Goal: Task Accomplishment & Management: Complete application form

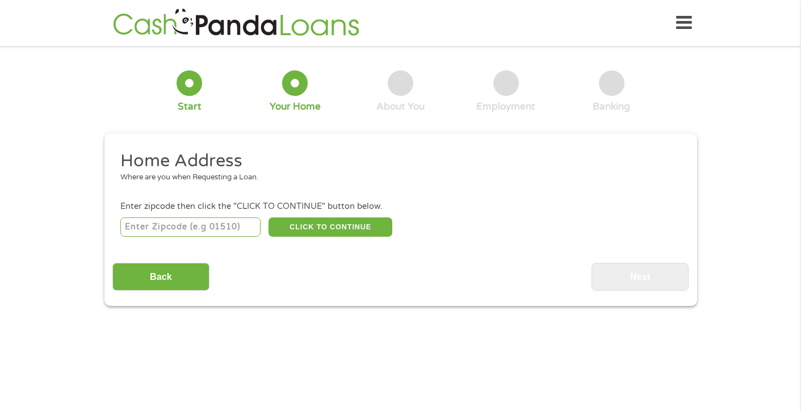
click at [216, 227] on input "number" at bounding box center [190, 226] width 140 height 19
type input "91016"
select select "[US_STATE]"
click at [358, 230] on button "CLICK TO CONTINUE" at bounding box center [330, 226] width 124 height 19
type input "91016"
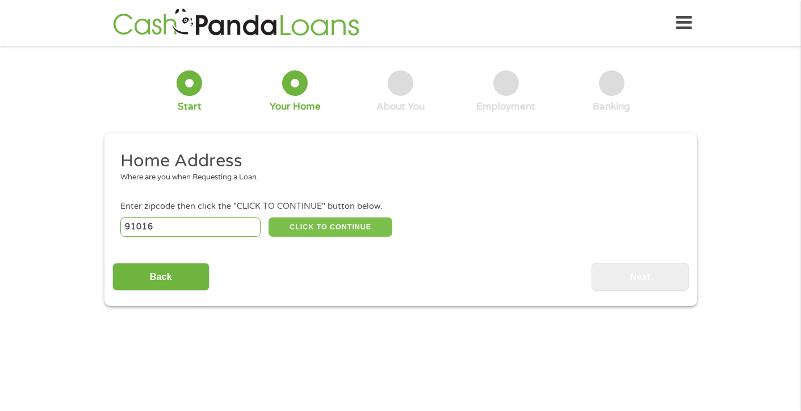
type input "[GEOGRAPHIC_DATA]"
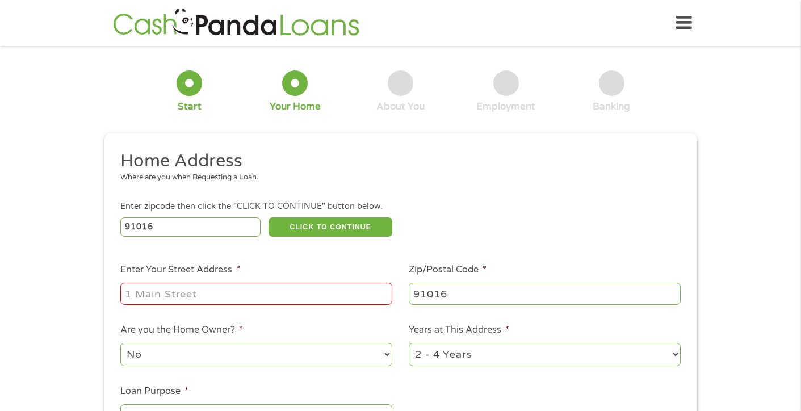
click at [345, 294] on input "Enter Your Street Address *" at bounding box center [256, 294] width 272 height 22
type input "[STREET_ADDRESS]"
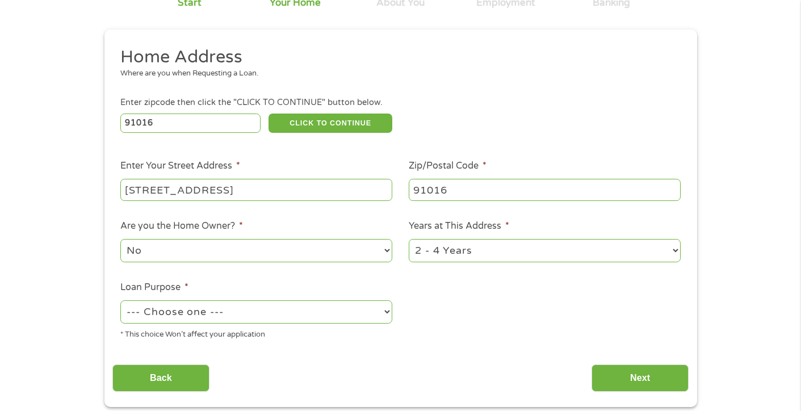
scroll to position [106, 0]
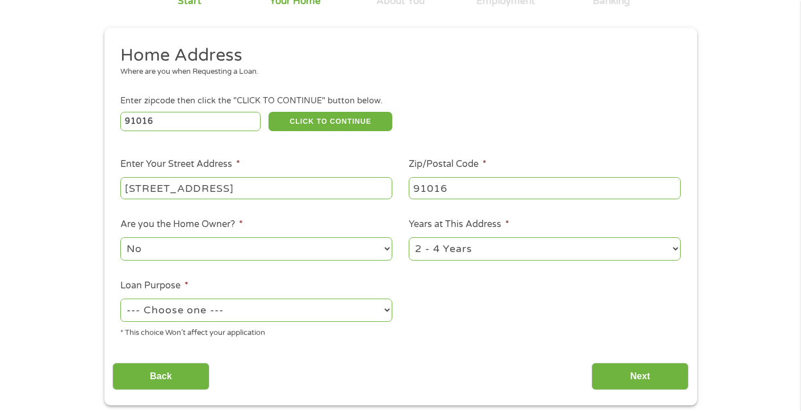
click at [435, 247] on select "1 Year or less 1 - 2 Years 2 - 4 Years Over 4 Years" at bounding box center [545, 248] width 272 height 23
select select "12months"
click at [409, 238] on select "1 Year or less 1 - 2 Years 2 - 4 Years Over 4 Years" at bounding box center [545, 248] width 272 height 23
click at [324, 312] on select "--- Choose one --- Pay Bills Debt Consolidation Home Improvement Major Purchase…" at bounding box center [256, 310] width 272 height 23
select select "paybills"
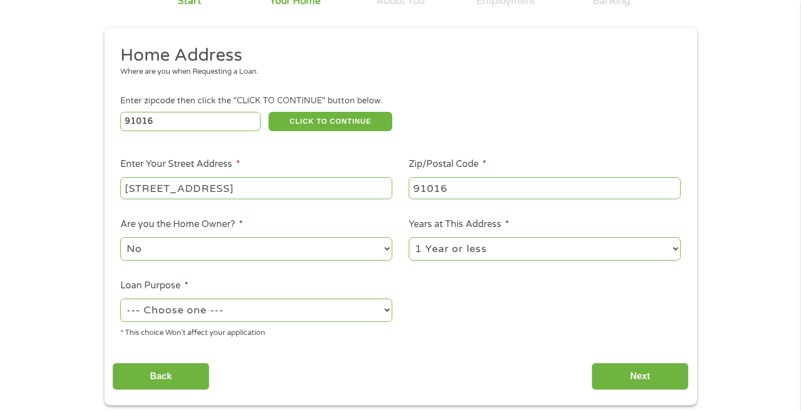
click at [120, 299] on select "--- Choose one --- Pay Bills Debt Consolidation Home Improvement Major Purchase…" at bounding box center [256, 310] width 272 height 23
click at [632, 376] on input "Next" at bounding box center [639, 377] width 97 height 28
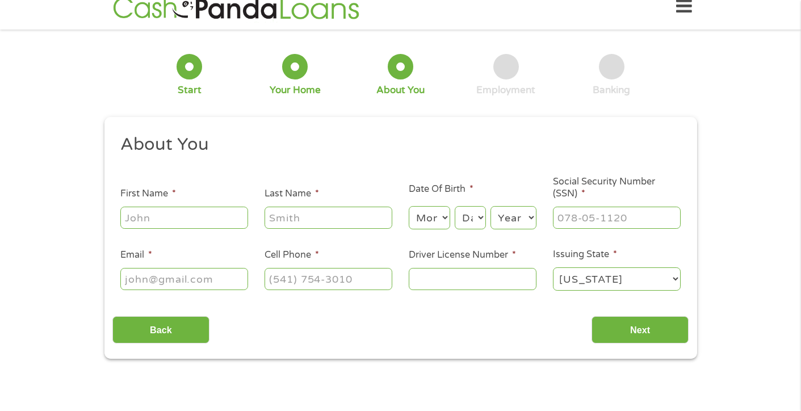
scroll to position [0, 0]
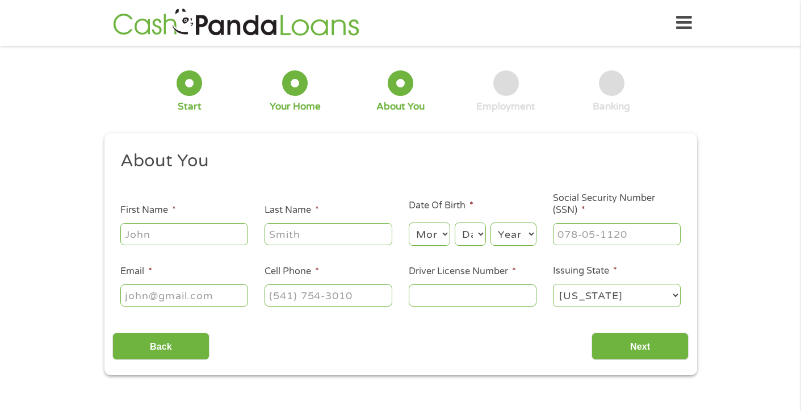
click at [216, 232] on input "First Name *" at bounding box center [184, 234] width 128 height 22
type input "[PERSON_NAME]"
type input "[EMAIL_ADDRESS][DOMAIN_NAME]"
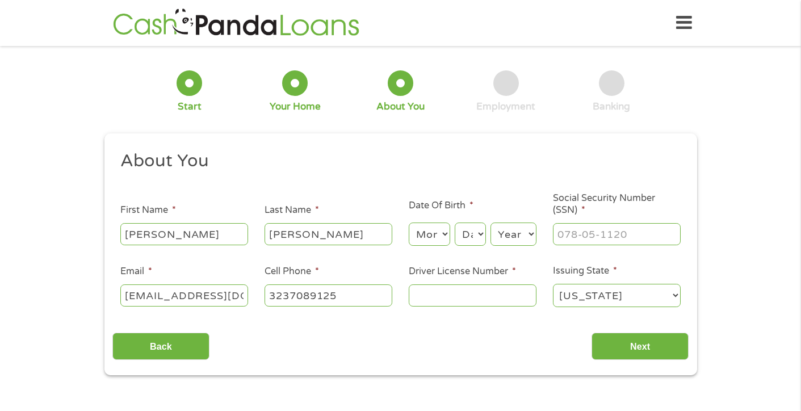
type input "[PHONE_NUMBER]"
click at [430, 238] on select "Month 1 2 3 4 5 6 7 8 9 10 11 12" at bounding box center [429, 234] width 41 height 23
select select "7"
click at [409, 223] on select "Month 1 2 3 4 5 6 7 8 9 10 11 12" at bounding box center [429, 234] width 41 height 23
click at [475, 228] on select "Day 1 2 3 4 5 6 7 8 9 10 11 12 13 14 15 16 17 18 19 20 21 22 23 24 25 26 27 28 …" at bounding box center [470, 234] width 31 height 23
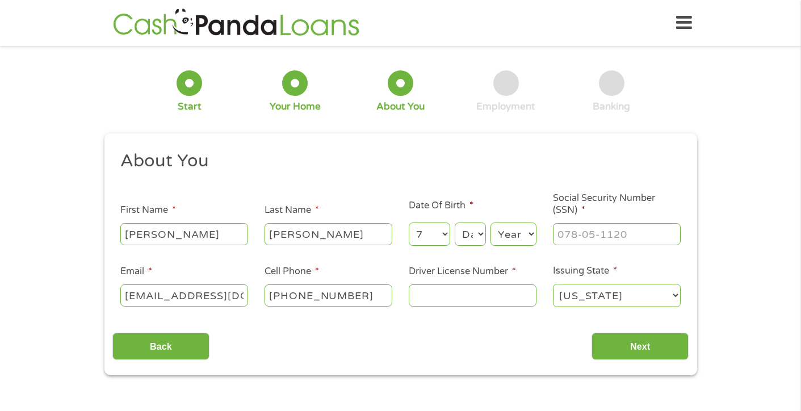
select select "3"
click at [455, 223] on select "Day 1 2 3 4 5 6 7 8 9 10 11 12 13 14 15 16 17 18 19 20 21 22 23 24 25 26 27 28 …" at bounding box center [470, 234] width 31 height 23
click at [500, 239] on select "Year [DATE] 2006 2005 2004 2003 2002 2001 2000 1999 1998 1997 1996 1995 1994 19…" at bounding box center [513, 234] width 46 height 23
select select "1972"
click at [490, 223] on select "Year [DATE] 2006 2005 2004 2003 2002 2001 2000 1999 1998 1997 1996 1995 1994 19…" at bounding box center [513, 234] width 46 height 23
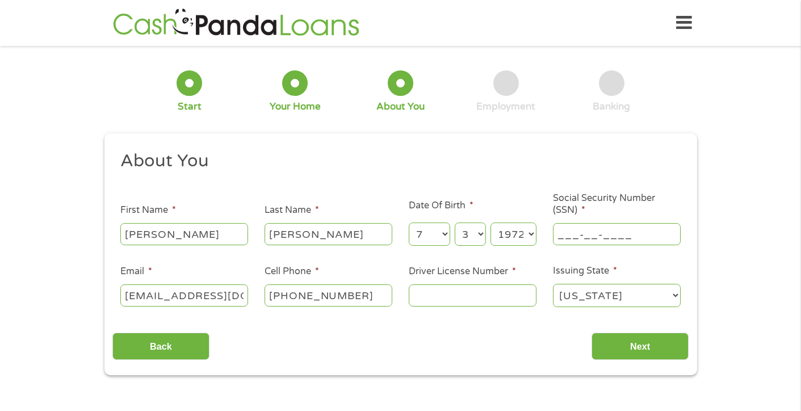
click at [585, 236] on input "___-__-____" at bounding box center [617, 234] width 128 height 22
type input "614-98-8865"
click at [505, 296] on input "Driver License Number *" at bounding box center [473, 295] width 128 height 22
type input "A8114319"
click at [627, 349] on input "Next" at bounding box center [639, 347] width 97 height 28
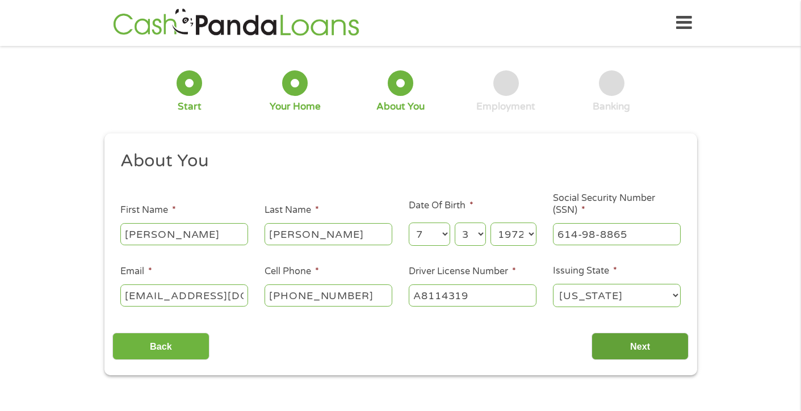
scroll to position [5, 5]
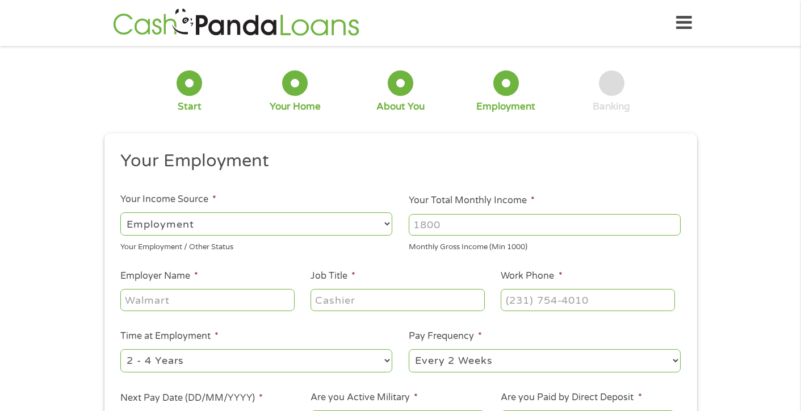
click at [321, 225] on select "--- Choose one --- Employment [DEMOGRAPHIC_DATA] Benefits" at bounding box center [256, 223] width 272 height 23
click at [120, 212] on select "--- Choose one --- Employment [DEMOGRAPHIC_DATA] Benefits" at bounding box center [256, 223] width 272 height 23
click at [443, 228] on input "Your Total Monthly Income *" at bounding box center [545, 225] width 272 height 22
click at [443, 229] on input "Your Total Monthly Income *" at bounding box center [545, 225] width 272 height 22
type input "5"
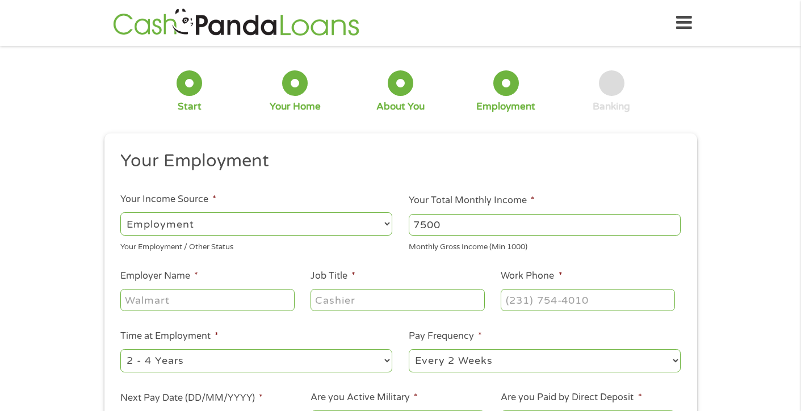
type input "7500"
click at [278, 304] on input "Employer Name *" at bounding box center [207, 300] width 174 height 22
type input "Caps Payroll"
click at [400, 299] on input "Job Title *" at bounding box center [397, 300] width 174 height 22
type input "Art Coordinator"
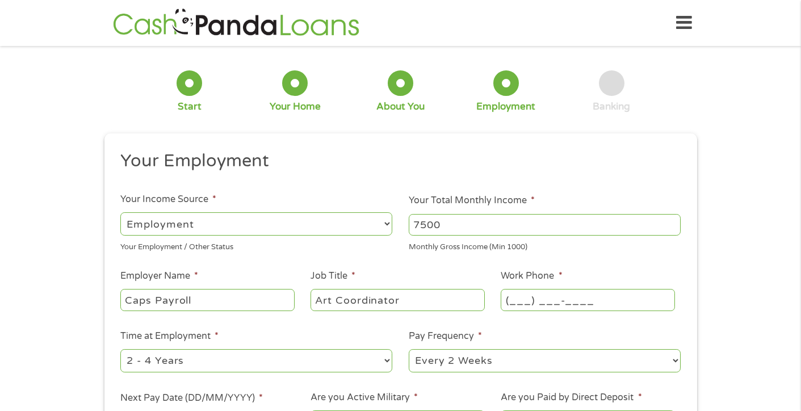
click at [567, 297] on input "(___) ___-____" at bounding box center [588, 300] width 174 height 22
type input "[PHONE_NUMBER]"
click at [327, 367] on select "--- Choose one --- 1 Year or less 1 - 2 Years 2 - 4 Years Over 4 Years" at bounding box center [256, 360] width 272 height 23
select select "60months"
click at [120, 349] on select "--- Choose one --- 1 Year or less 1 - 2 Years 2 - 4 Years Over 4 Years" at bounding box center [256, 360] width 272 height 23
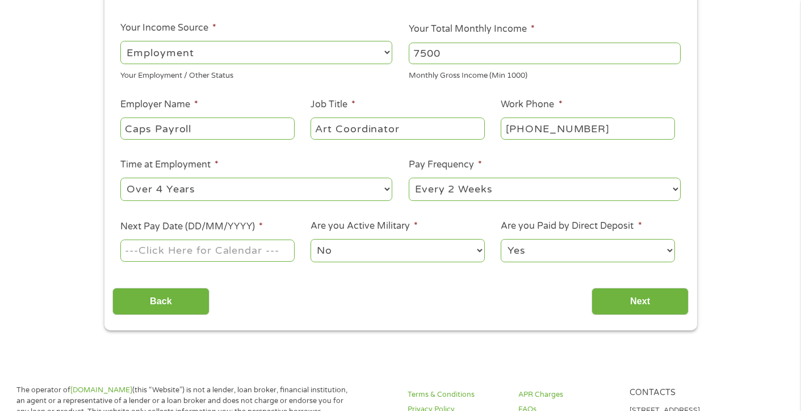
scroll to position [172, 0]
click at [477, 191] on select "--- Choose one --- Every 2 Weeks Every Week Monthly Semi-Monthly" at bounding box center [545, 188] width 272 height 23
click at [409, 177] on select "--- Choose one --- Every 2 Weeks Every Week Monthly Semi-Monthly" at bounding box center [545, 188] width 272 height 23
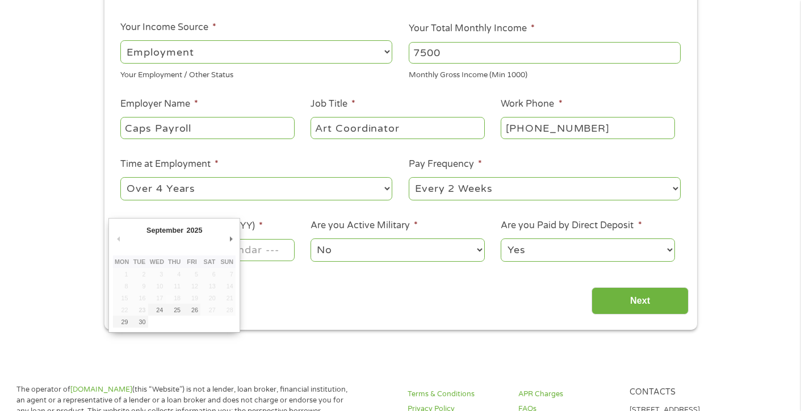
click at [262, 254] on input "Next Pay Date (DD/MM/YYYY) *" at bounding box center [207, 250] width 174 height 22
type input "[DATE]"
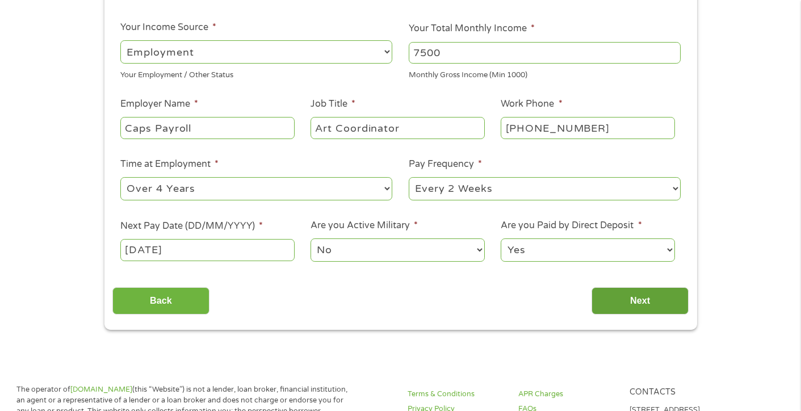
click at [626, 305] on input "Next" at bounding box center [639, 301] width 97 height 28
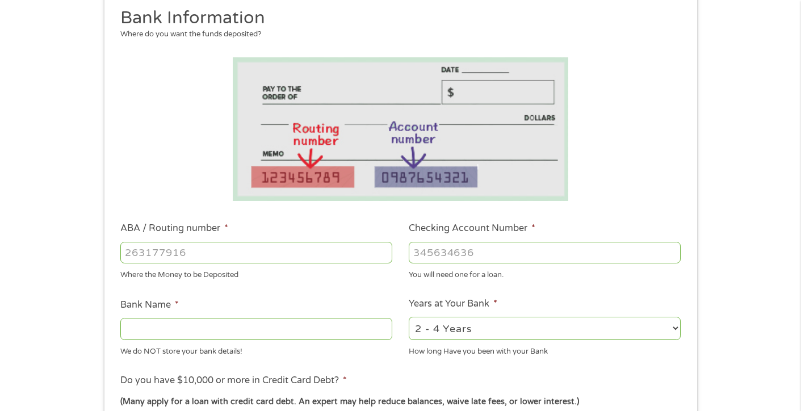
scroll to position [153, 0]
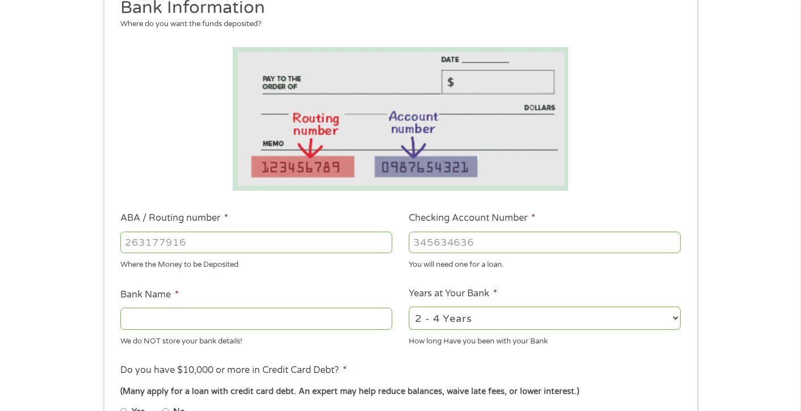
click at [260, 240] on input "ABA / Routing number *" at bounding box center [256, 243] width 272 height 22
click at [318, 243] on input "ABA / Routing number *" at bounding box center [256, 243] width 272 height 22
type input "32117184"
click at [451, 249] on input "Checking Account Number *" at bounding box center [545, 243] width 272 height 22
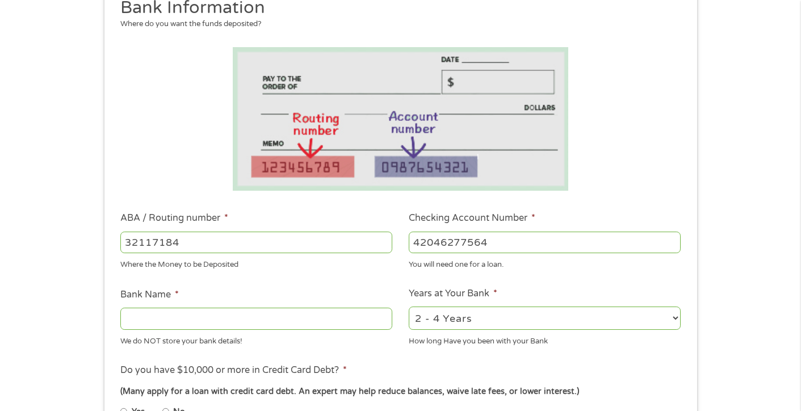
type input "42046277564"
click at [284, 322] on input "Bank Name *" at bounding box center [256, 319] width 272 height 22
type input "Citibank"
click at [522, 321] on select "2 - 4 Years 6 - 12 Months 1 - 2 Years Over 4 Years" at bounding box center [545, 318] width 272 height 23
click at [409, 307] on select "2 - 4 Years 6 - 12 Months 1 - 2 Years Over 4 Years" at bounding box center [545, 318] width 272 height 23
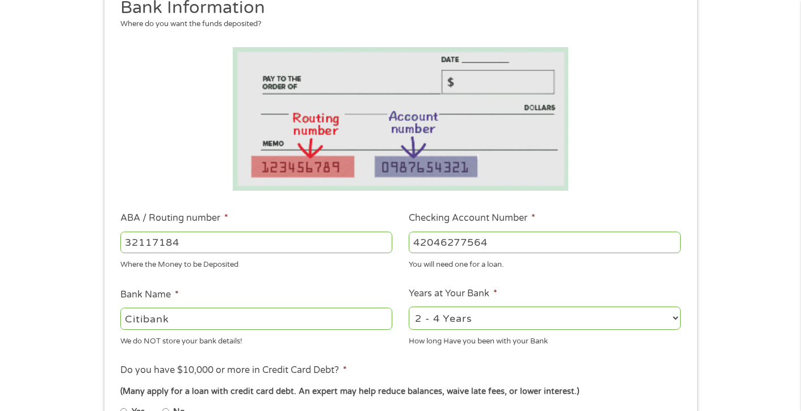
click at [505, 322] on select "2 - 4 Years 6 - 12 Months 1 - 2 Years Over 4 Years" at bounding box center [545, 318] width 272 height 23
select select "12months"
click at [409, 307] on select "2 - 4 Years 6 - 12 Months 1 - 2 Years Over 4 Years" at bounding box center [545, 318] width 272 height 23
click at [502, 326] on select "2 - 4 Years 6 - 12 Months 1 - 2 Years Over 4 Years" at bounding box center [545, 318] width 272 height 23
click at [409, 307] on select "2 - 4 Years 6 - 12 Months 1 - 2 Years Over 4 Years" at bounding box center [545, 318] width 272 height 23
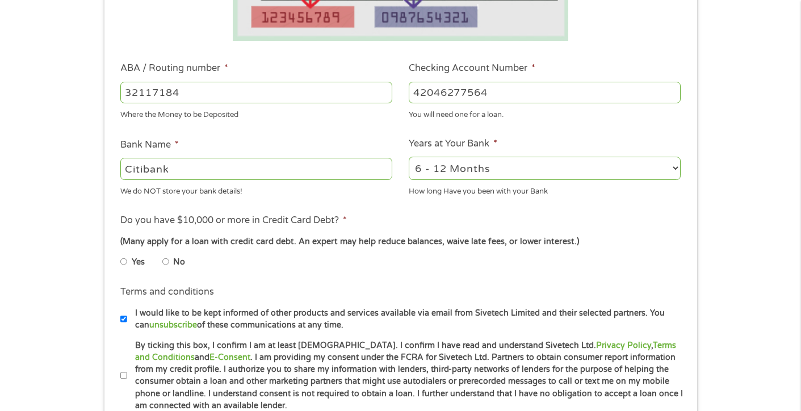
scroll to position [306, 0]
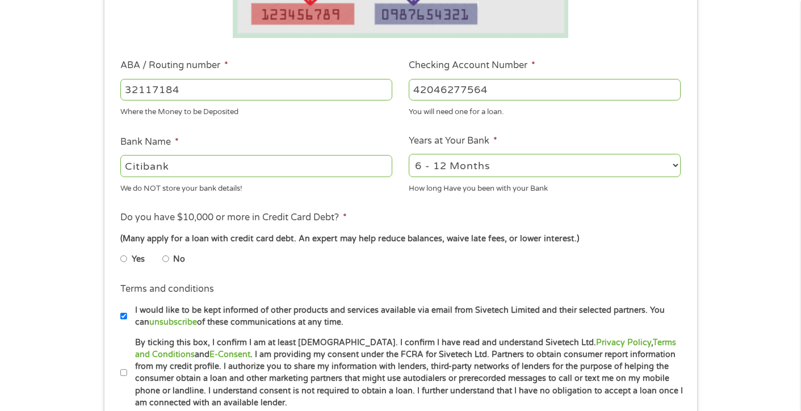
click at [123, 260] on input "Yes" at bounding box center [123, 259] width 7 height 18
radio input "true"
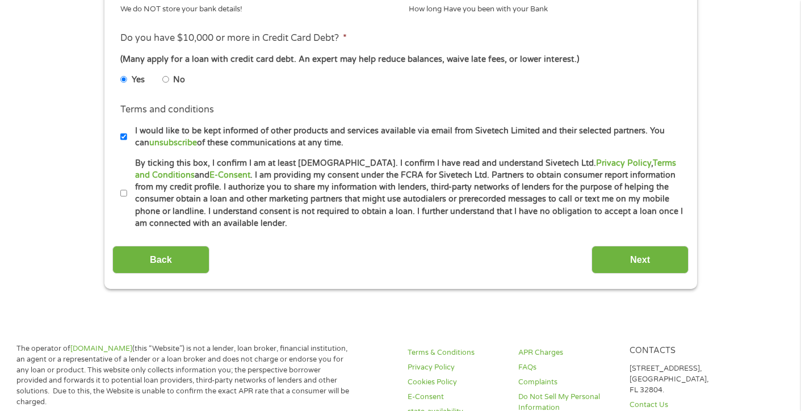
scroll to position [486, 0]
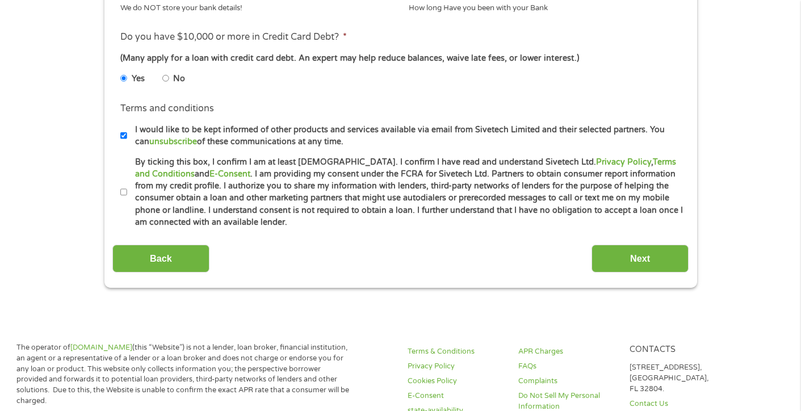
click at [123, 192] on input "By ticking this box, I confirm I am at least [DEMOGRAPHIC_DATA]. I confirm I ha…" at bounding box center [123, 192] width 7 height 18
checkbox input "true"
click at [619, 263] on input "Next" at bounding box center [639, 259] width 97 height 28
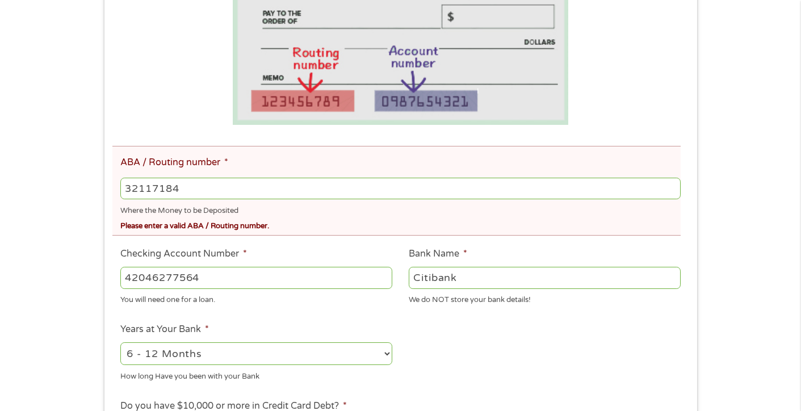
scroll to position [264, 0]
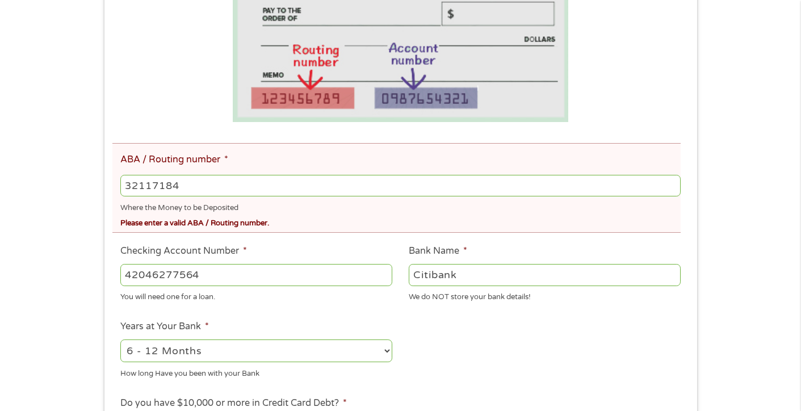
click at [166, 187] on input "32117184" at bounding box center [400, 186] width 560 height 22
type input "321171184"
type input "CITIBANK FSB"
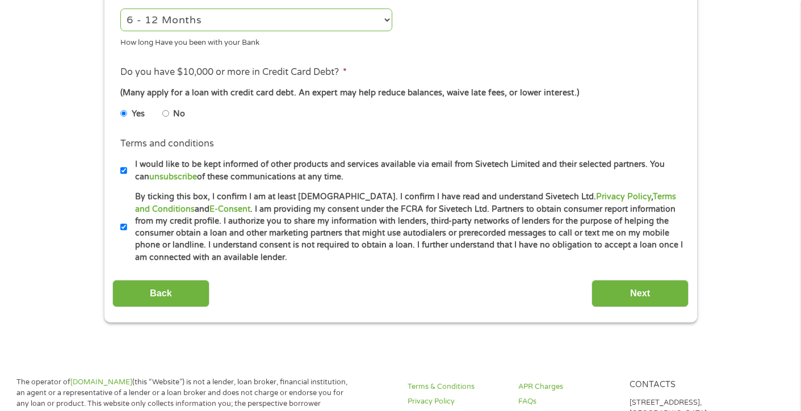
scroll to position [597, 0]
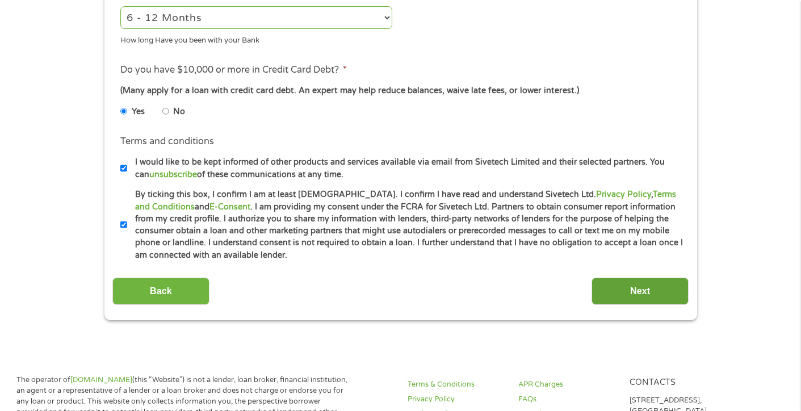
type input "321171181"
click at [668, 295] on input "Next" at bounding box center [639, 292] width 97 height 28
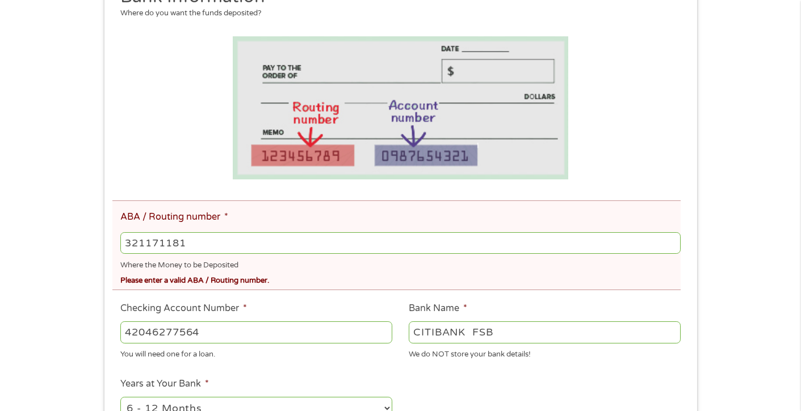
scroll to position [216, 0]
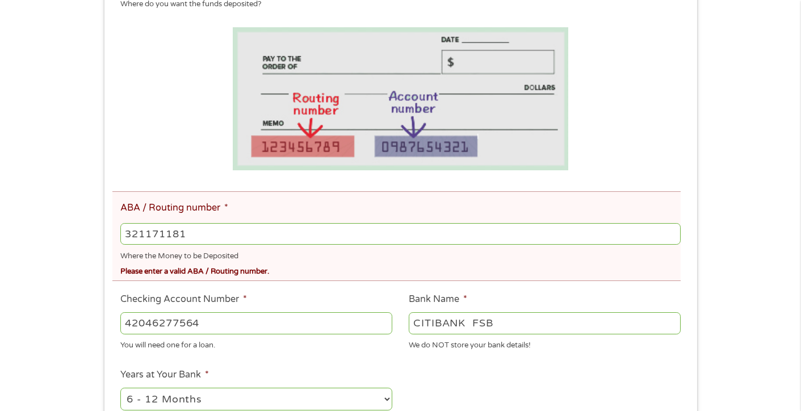
click at [300, 291] on ul "Bank Information Where do you want the funds deposited? ABA / Routing number * …" at bounding box center [400, 310] width 576 height 666
click at [212, 230] on input "321171181" at bounding box center [400, 234] width 560 height 22
drag, startPoint x: 213, startPoint y: 233, endPoint x: 62, endPoint y: 211, distance: 153.2
click at [62, 211] on div "There was a problem with your submission. Please review the fields below. 1 Sta…" at bounding box center [400, 269] width 801 height 863
type input "321171184"
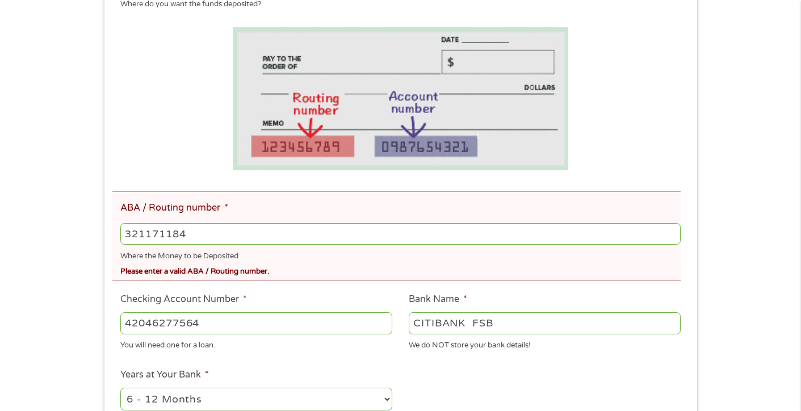
click at [340, 324] on input "42046277564" at bounding box center [256, 323] width 272 height 22
click at [339, 295] on li "Checking Account Number * [FINANCIAL_ID] You will need one for a loan." at bounding box center [256, 321] width 288 height 59
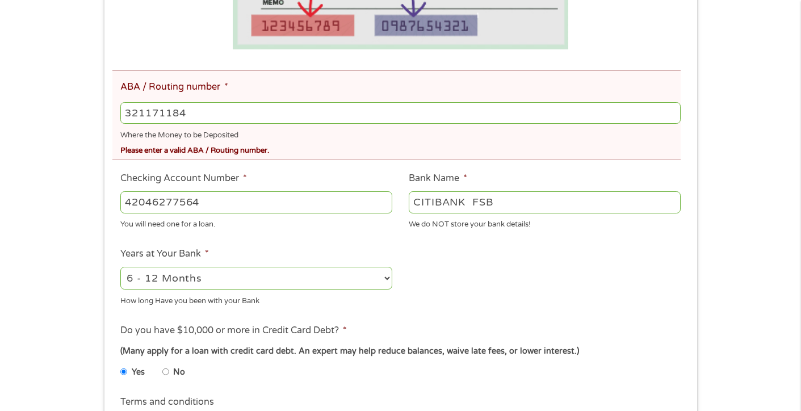
scroll to position [346, 0]
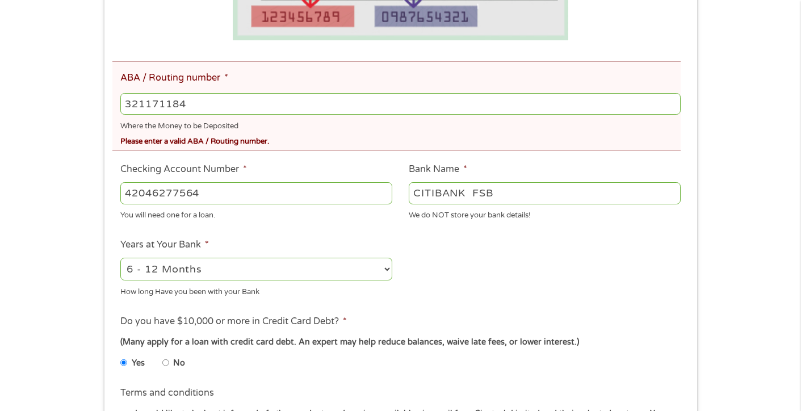
click at [228, 198] on input "42046277564" at bounding box center [256, 193] width 272 height 22
click at [292, 108] on input "321171184" at bounding box center [400, 104] width 560 height 22
click at [291, 125] on div "Where the Money to be Deposited" at bounding box center [400, 124] width 560 height 15
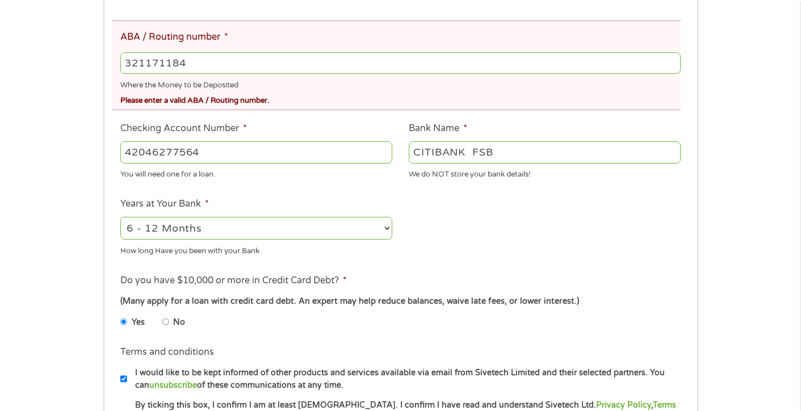
scroll to position [489, 0]
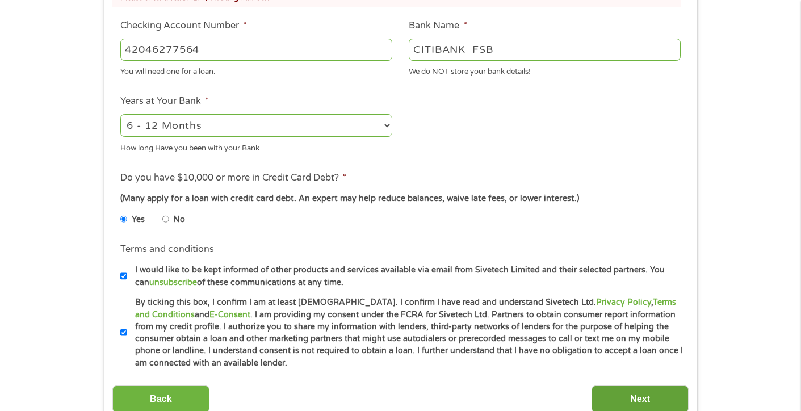
click at [629, 398] on input "Next" at bounding box center [639, 399] width 97 height 28
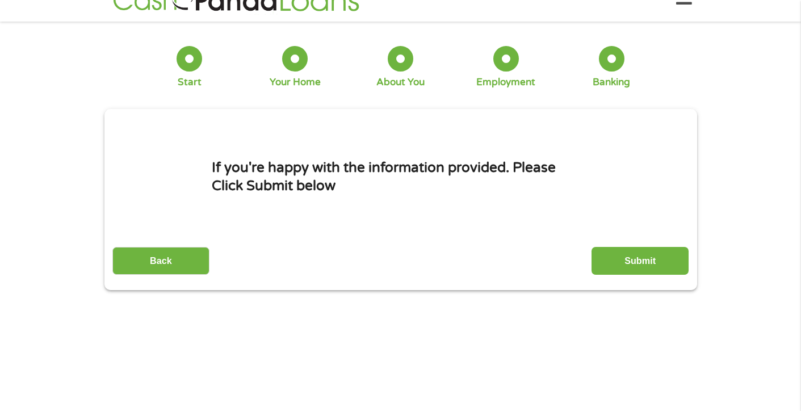
scroll to position [0, 0]
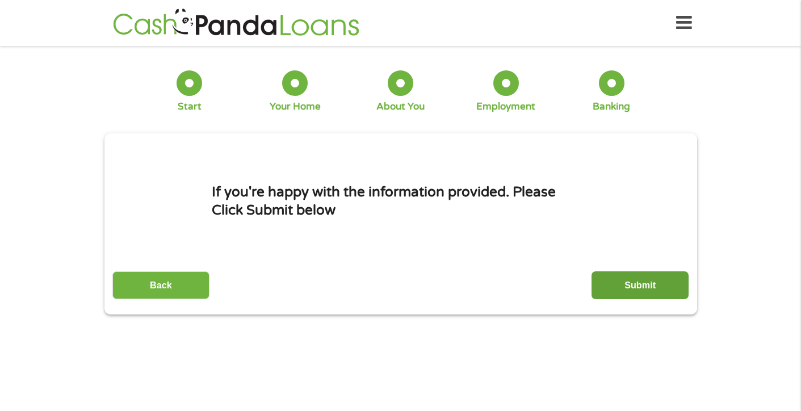
click at [639, 281] on input "Submit" at bounding box center [639, 285] width 97 height 28
